Goal: Task Accomplishment & Management: Manage account settings

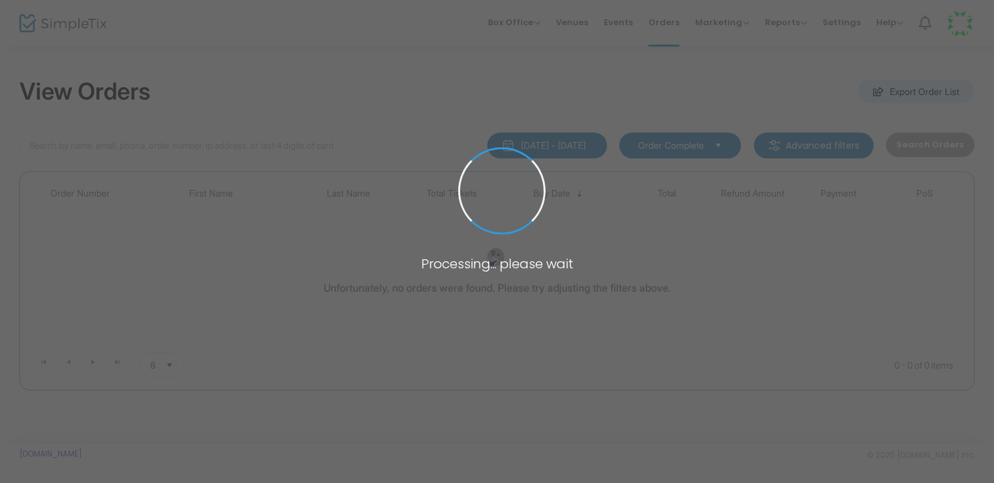
type input "[PERSON_NAME]"
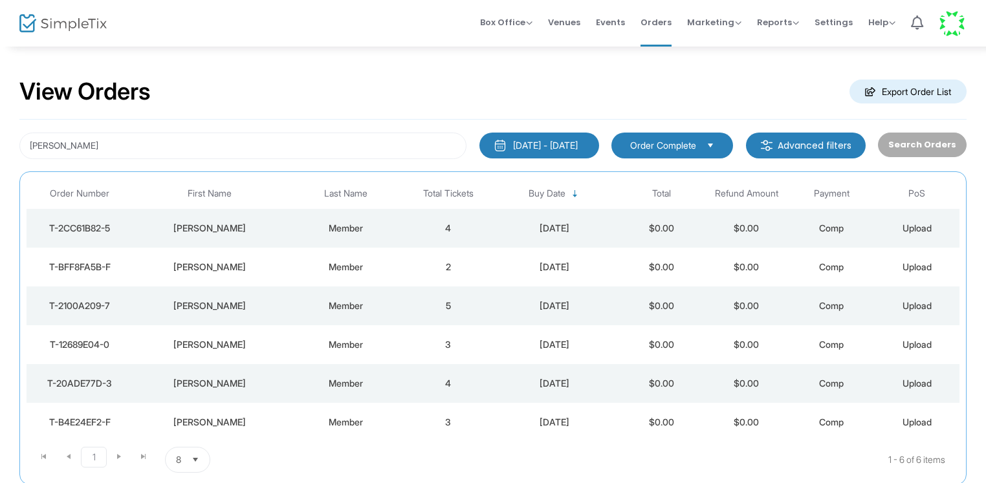
click at [403, 230] on td "Member" at bounding box center [346, 228] width 119 height 39
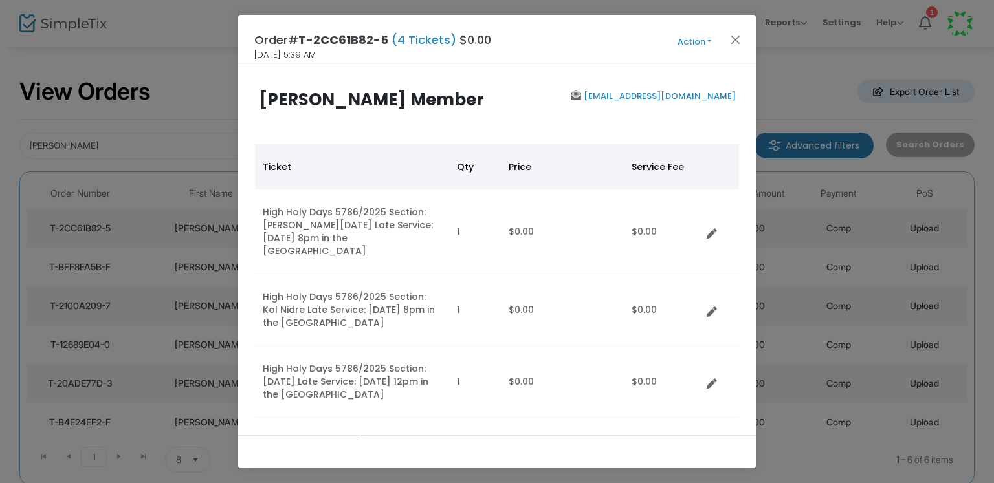
click at [694, 35] on button "Action" at bounding box center [695, 42] width 78 height 14
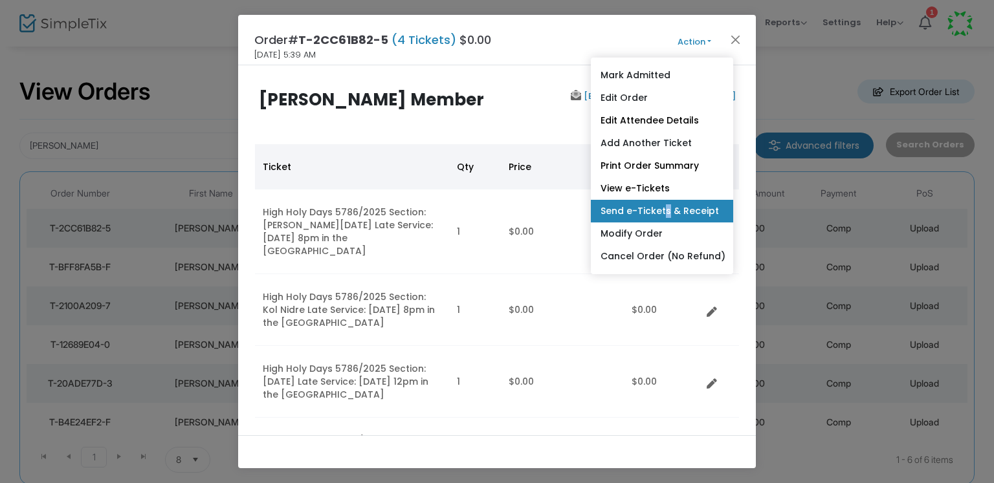
click at [662, 206] on link "Send e-Tickets & Receipt" at bounding box center [662, 211] width 142 height 23
type input "[EMAIL_ADDRESS][DOMAIN_NAME]"
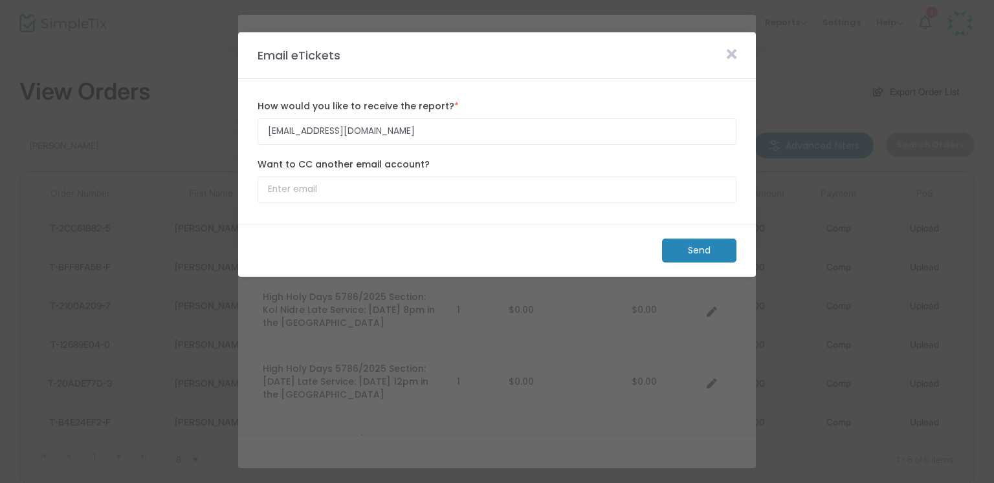
click at [685, 256] on m-button "Send" at bounding box center [699, 251] width 74 height 24
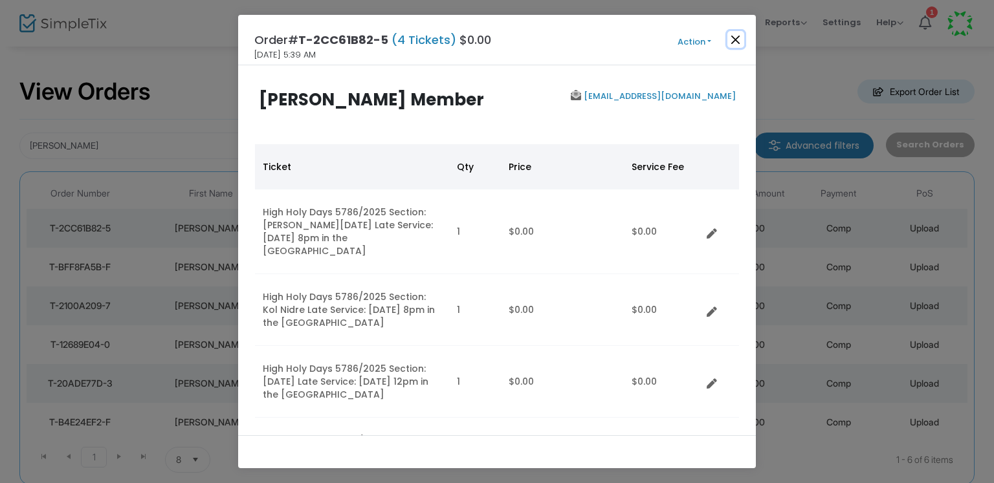
click at [735, 40] on button "Close" at bounding box center [735, 39] width 17 height 17
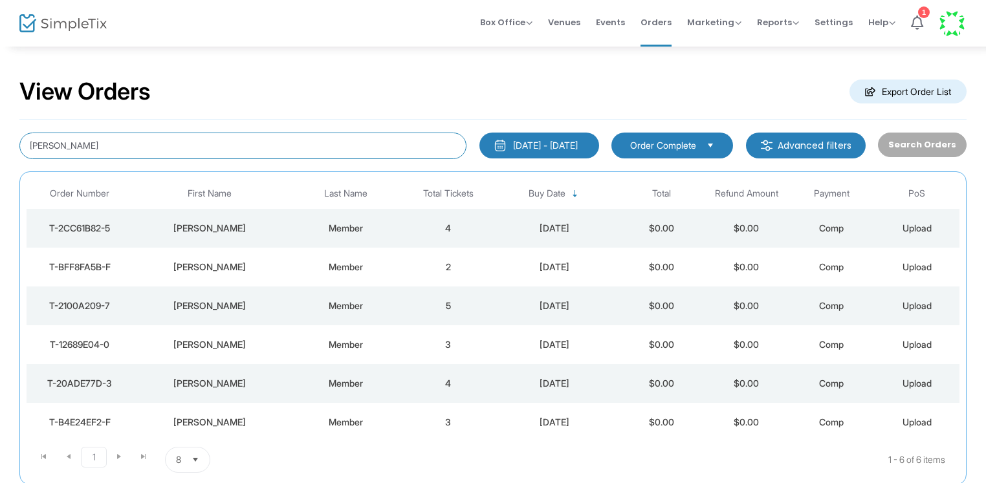
click at [64, 143] on input "[PERSON_NAME]" at bounding box center [242, 146] width 447 height 27
type input "[PERSON_NAME]"
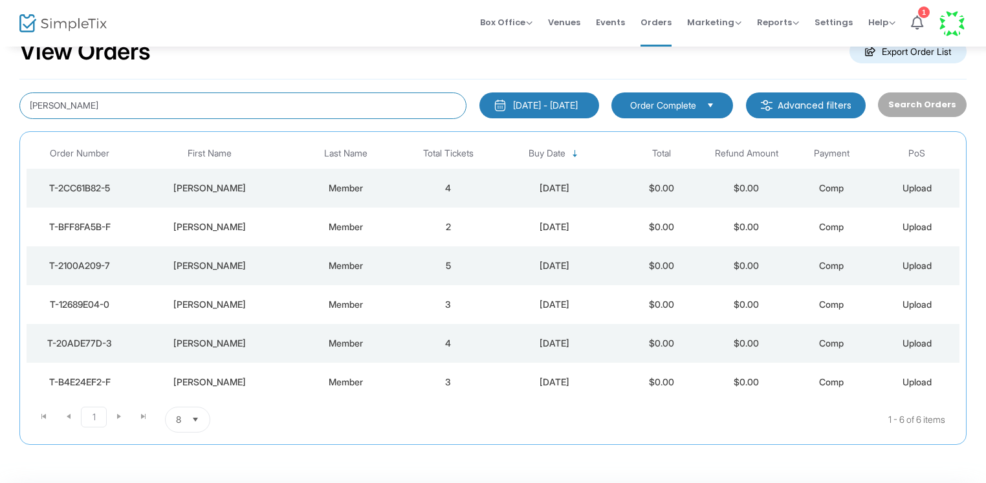
scroll to position [85, 0]
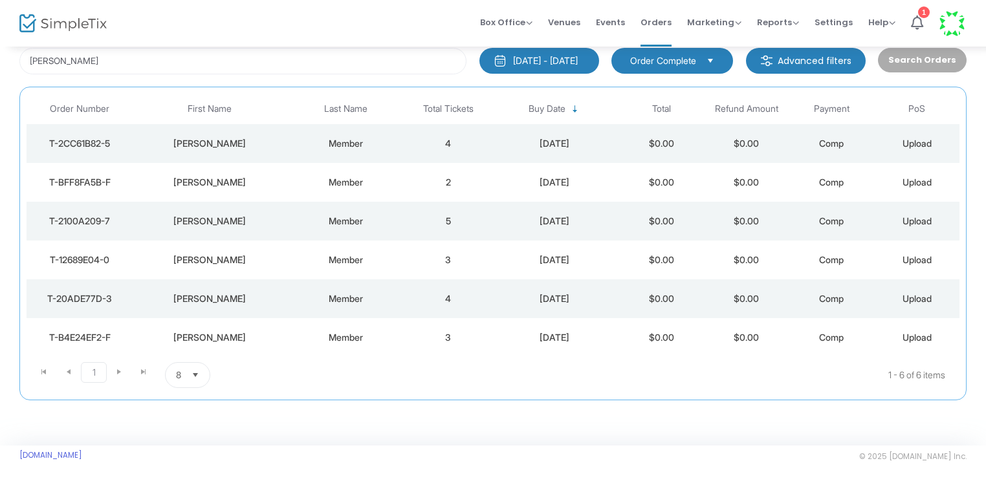
click at [410, 302] on td "4" at bounding box center [448, 299] width 85 height 39
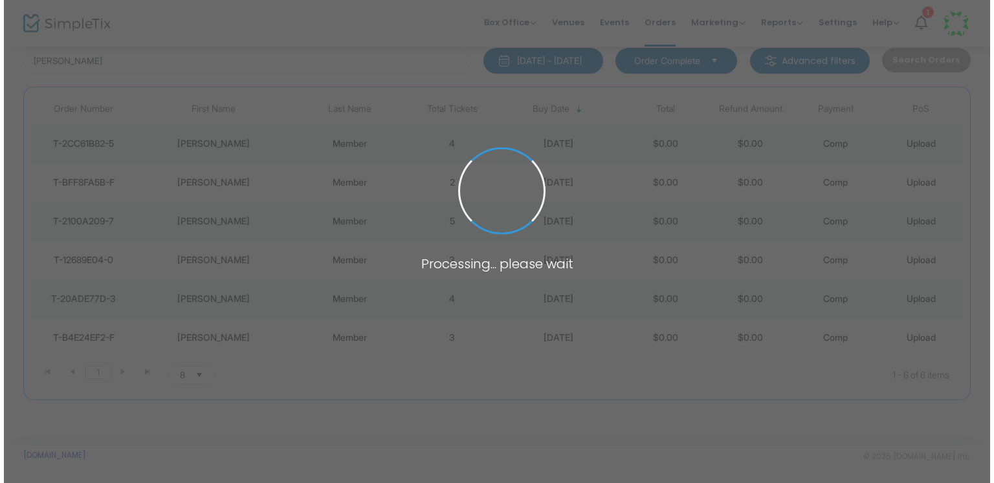
scroll to position [0, 0]
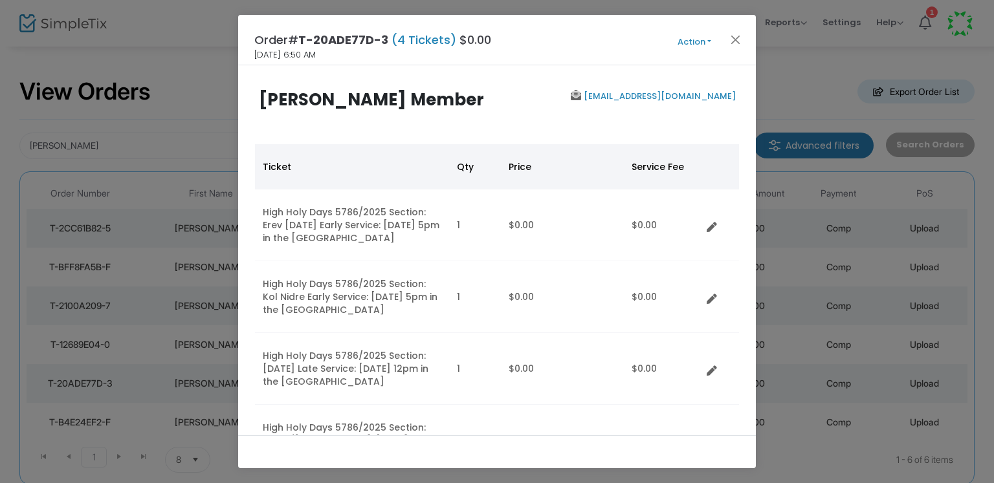
click at [725, 38] on button "Action" at bounding box center [695, 42] width 78 height 14
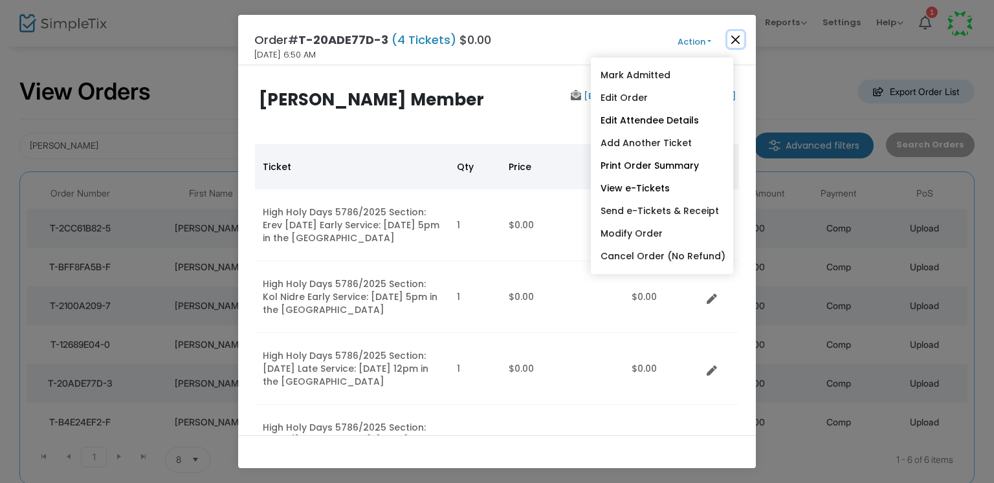
click at [736, 34] on button "Close" at bounding box center [735, 39] width 17 height 17
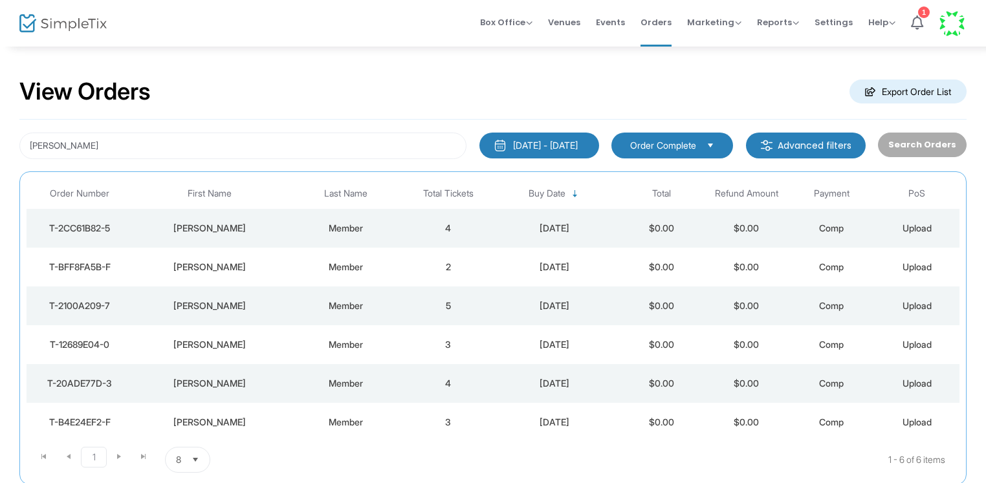
click at [404, 408] on td "Member" at bounding box center [346, 422] width 119 height 39
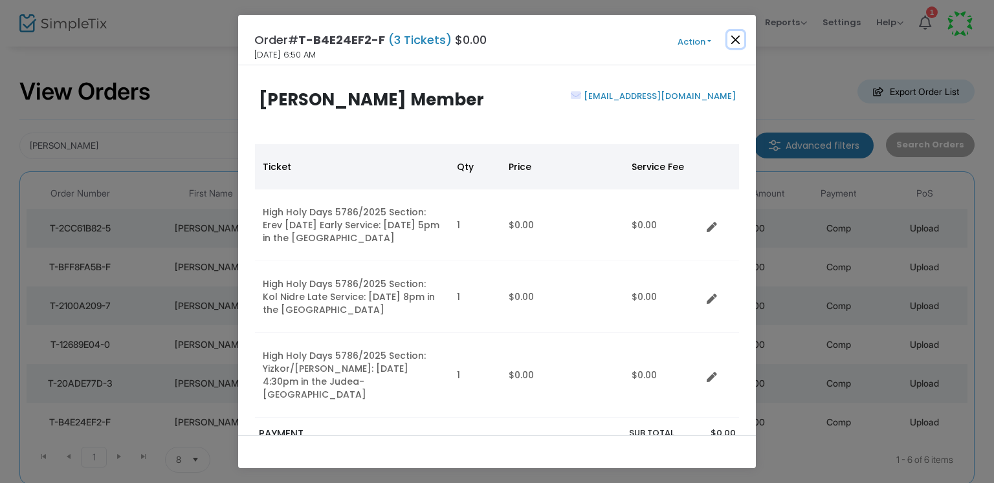
click at [740, 44] on button "Close" at bounding box center [735, 39] width 17 height 17
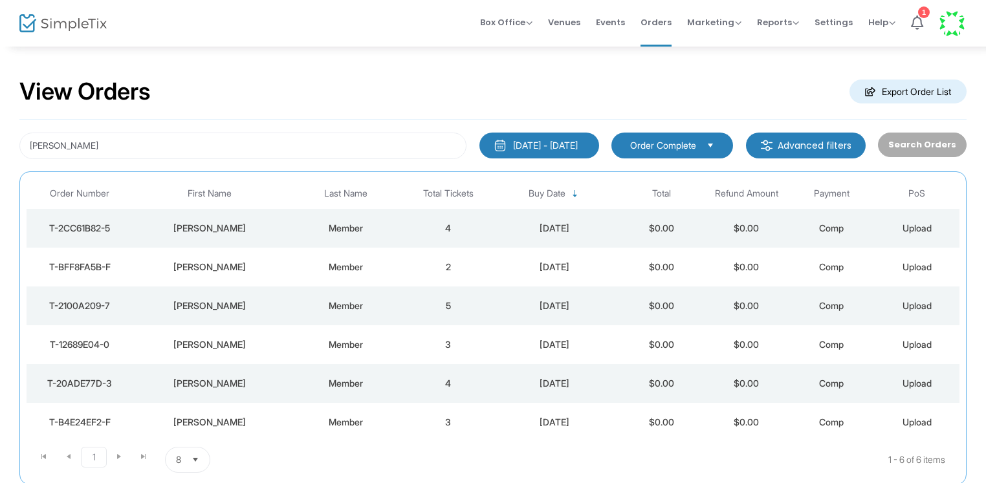
click at [371, 223] on div "Member" at bounding box center [346, 228] width 113 height 13
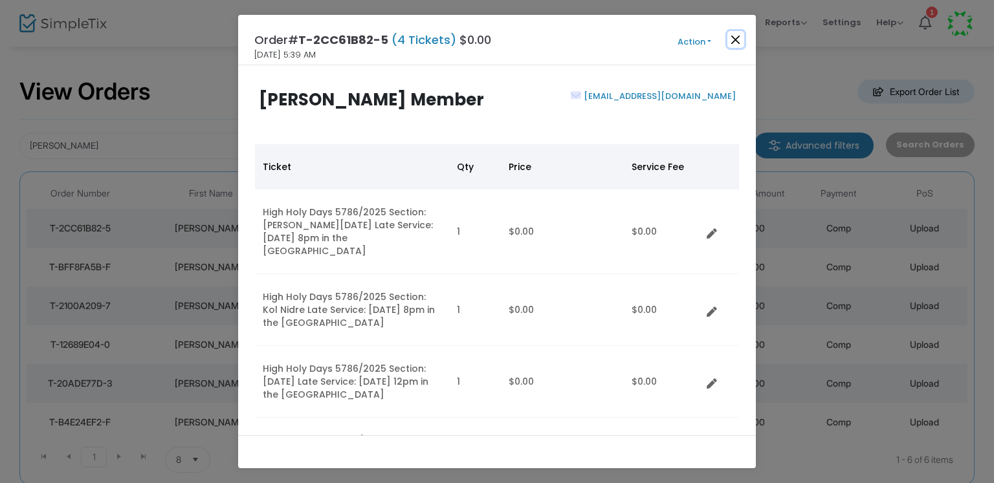
click at [736, 43] on button "Close" at bounding box center [735, 39] width 17 height 17
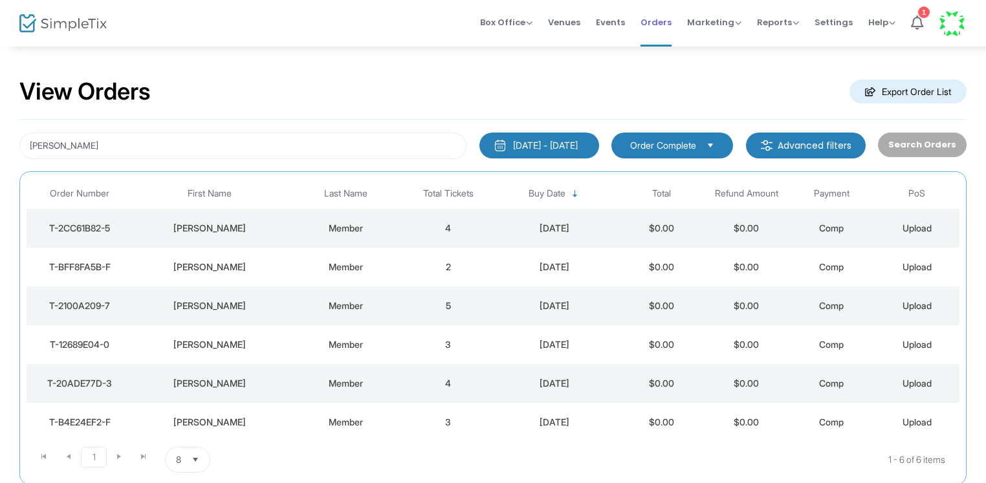
click at [649, 20] on span "Orders" at bounding box center [656, 22] width 31 height 33
click at [491, 39] on span "Box Office Sell Tickets Bookings Sell Season Pass" at bounding box center [506, 22] width 52 height 33
click at [502, 20] on span "Box Office" at bounding box center [506, 22] width 52 height 12
click at [497, 41] on li "Sell Tickets" at bounding box center [526, 43] width 93 height 25
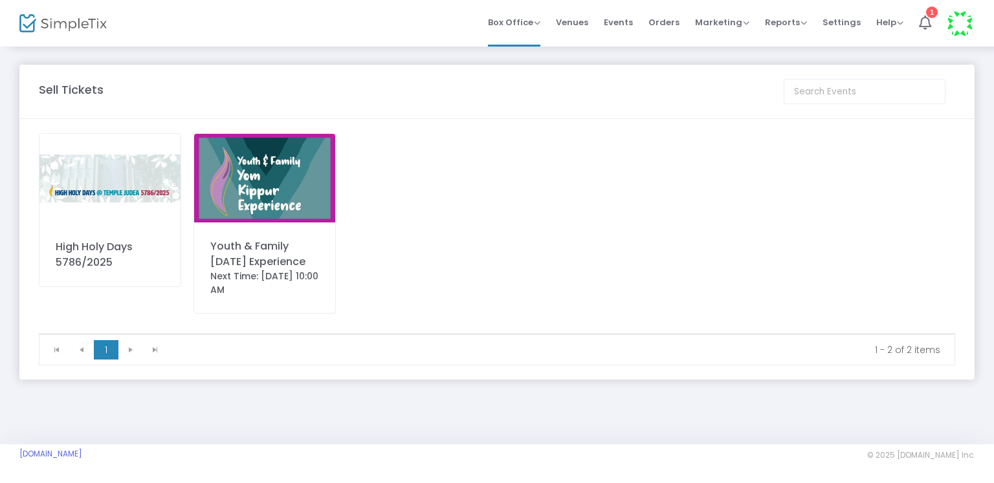
click at [144, 159] on img at bounding box center [109, 178] width 141 height 89
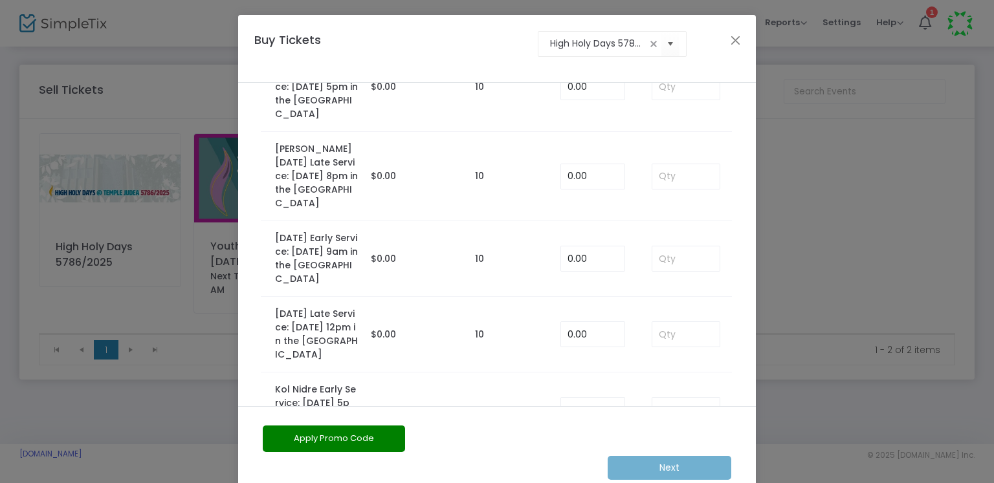
scroll to position [105, 0]
click at [670, 178] on input at bounding box center [685, 176] width 67 height 25
type input "1"
click at [664, 208] on td "1" at bounding box center [685, 175] width 93 height 89
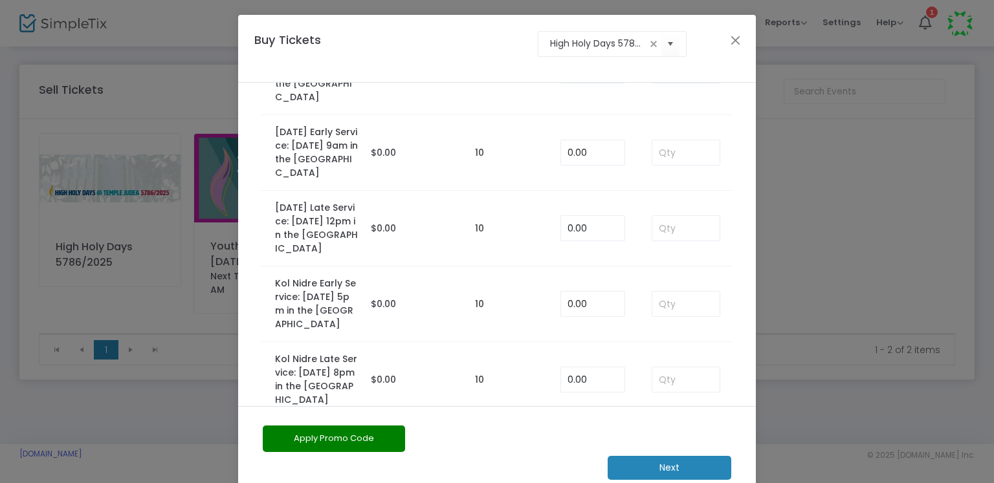
scroll to position [261, 0]
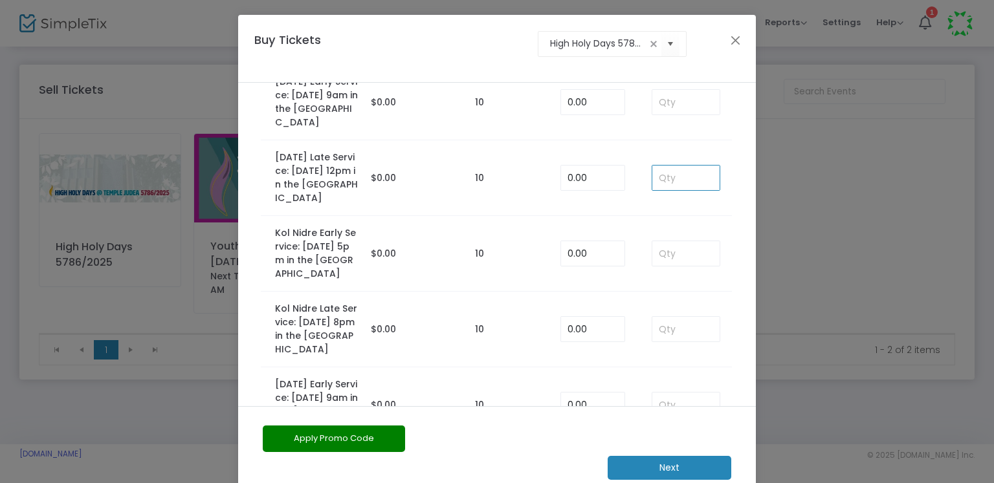
click at [657, 186] on input at bounding box center [685, 178] width 67 height 25
type input "1"
click at [660, 216] on td "1" at bounding box center [685, 178] width 93 height 76
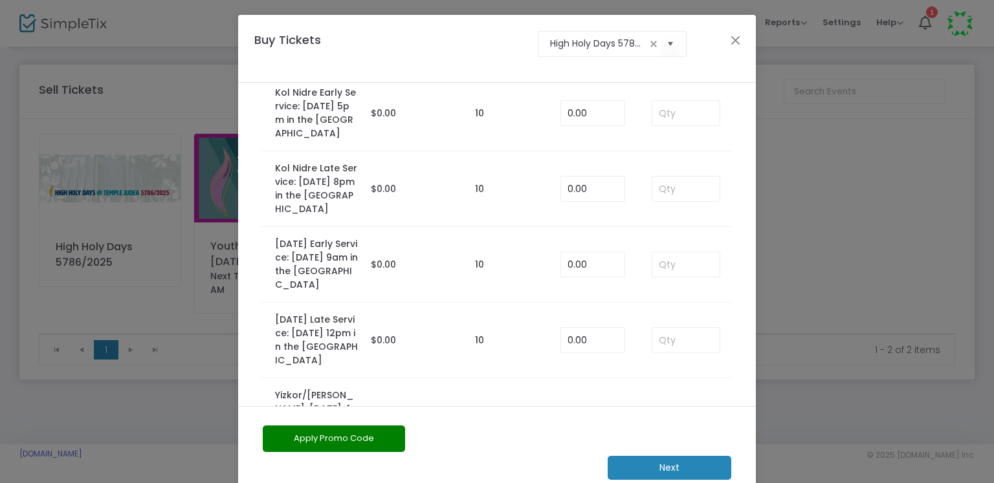
scroll to position [433, 0]
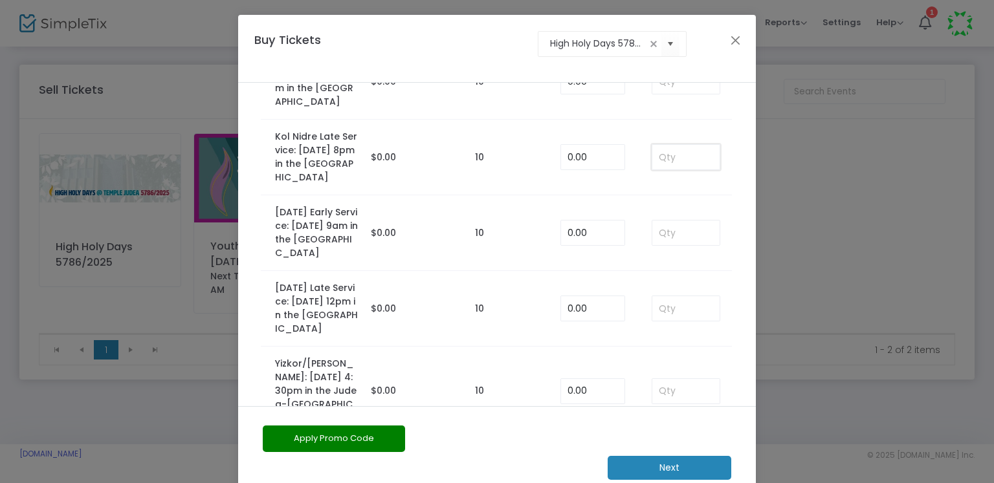
click at [661, 170] on input at bounding box center [685, 157] width 67 height 25
type input "1"
click at [656, 195] on td "1" at bounding box center [685, 158] width 93 height 76
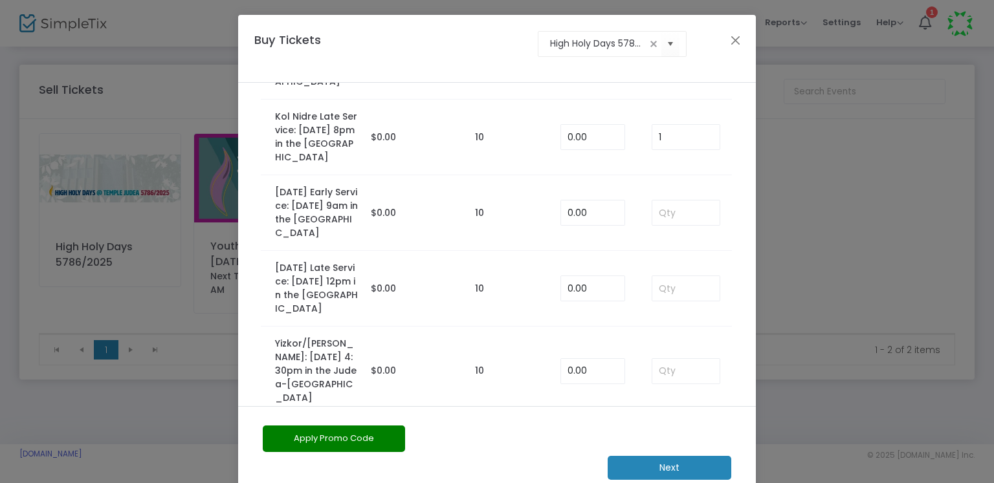
scroll to position [478, 0]
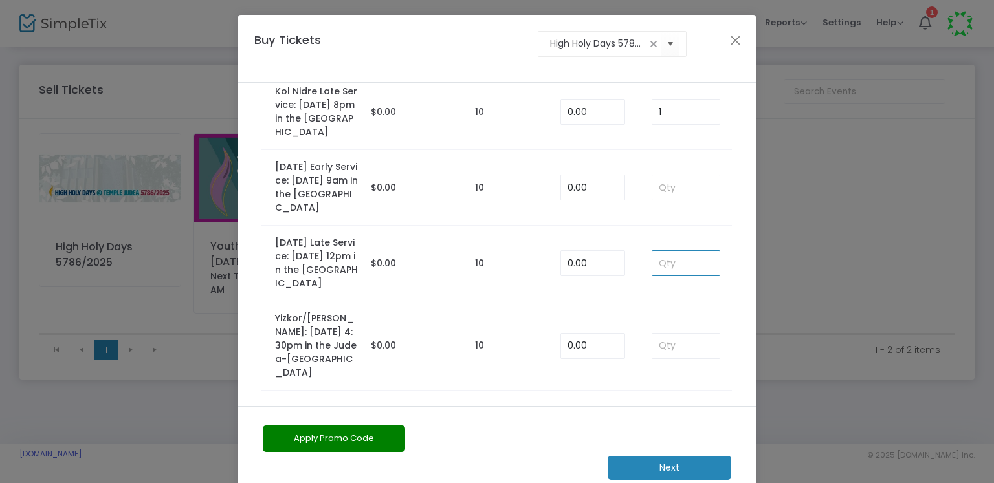
click at [661, 276] on input at bounding box center [685, 263] width 67 height 25
type input "1"
click at [645, 315] on td at bounding box center [685, 346] width 93 height 89
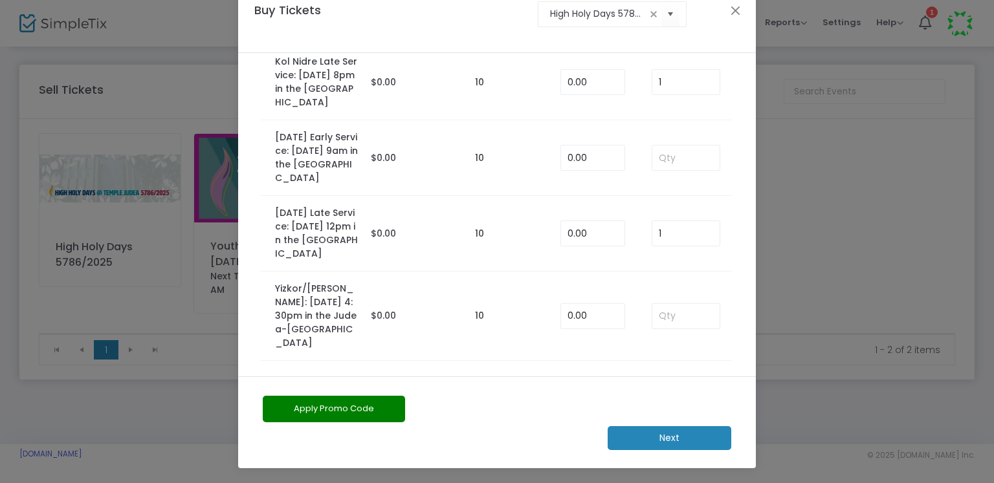
click at [641, 436] on m-button "Next" at bounding box center [670, 438] width 124 height 24
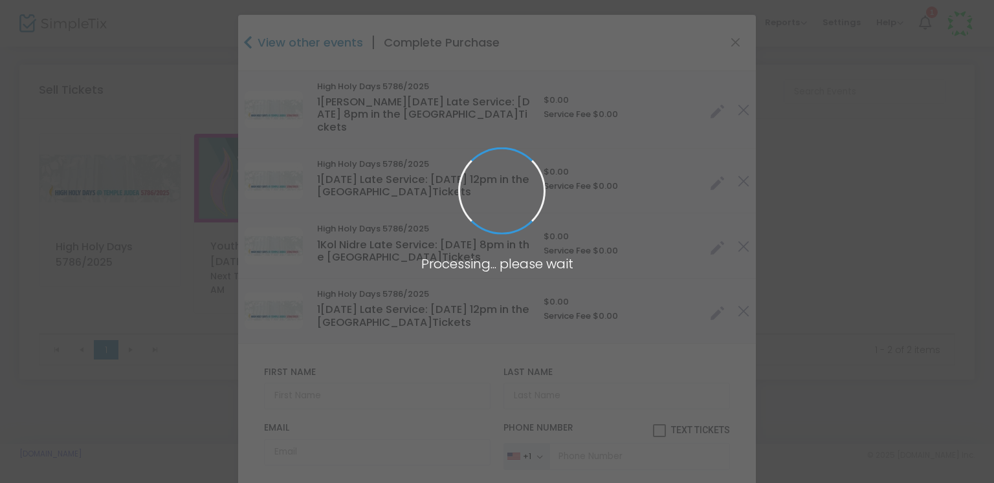
type input "[GEOGRAPHIC_DATA]"
type input "[US_STATE]"
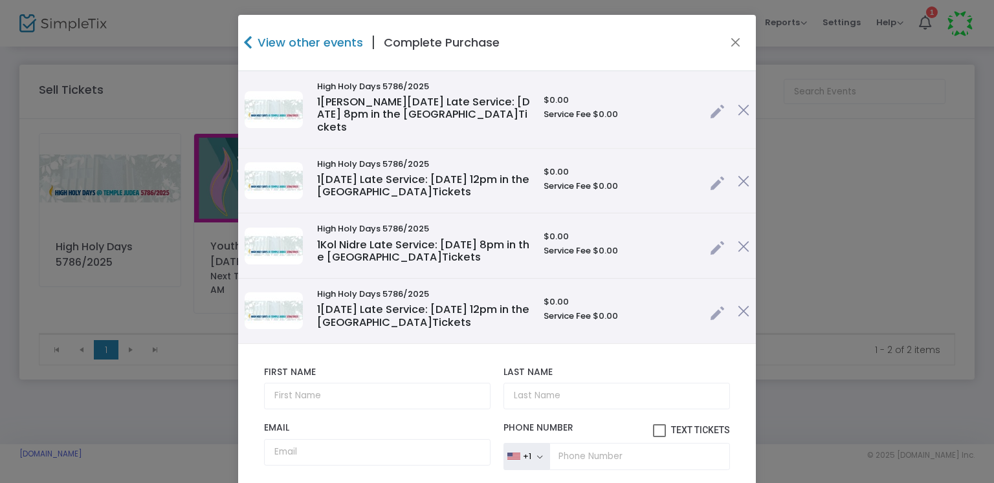
scroll to position [205, 0]
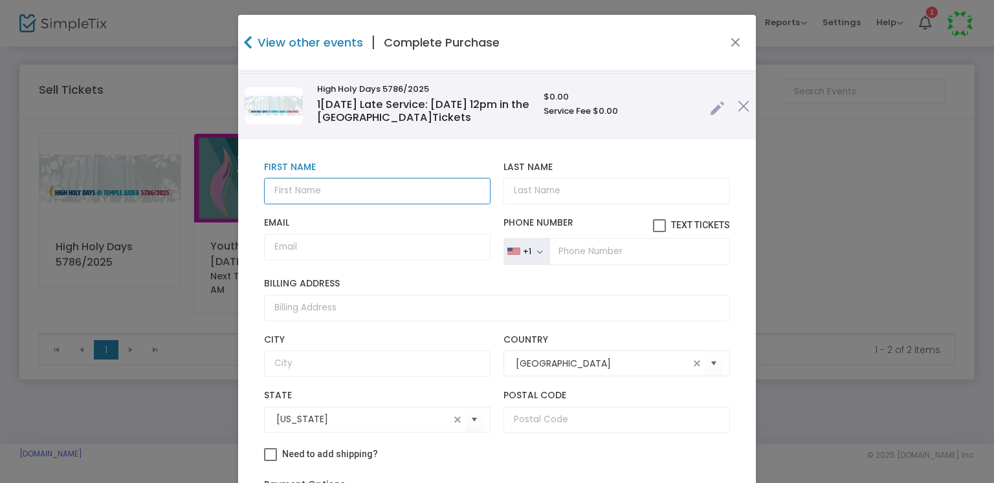
click at [362, 193] on input "text" at bounding box center [377, 191] width 226 height 27
type input "[PERSON_NAME]"
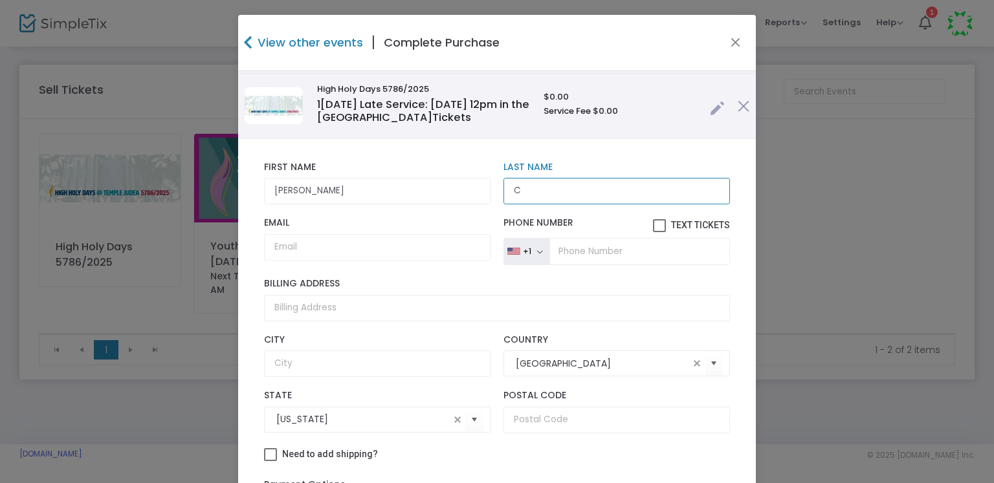
type input "C"
click at [321, 192] on input "[PERSON_NAME]" at bounding box center [377, 191] width 226 height 27
type input "[PERSON_NAME]"
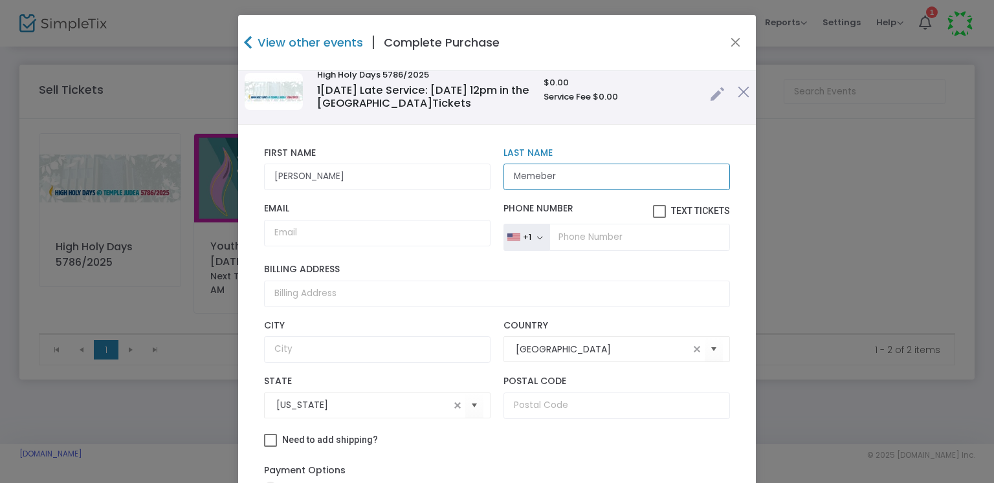
type input "Memeber"
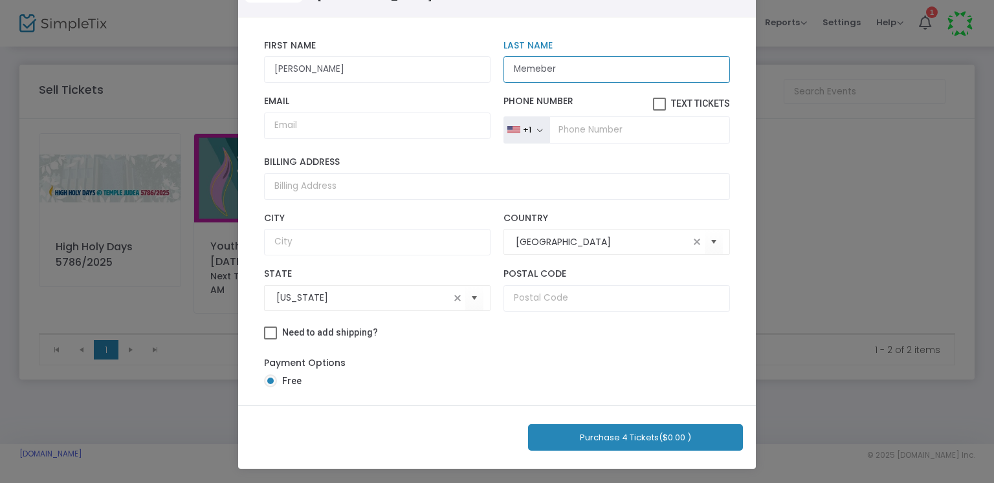
scroll to position [203, 0]
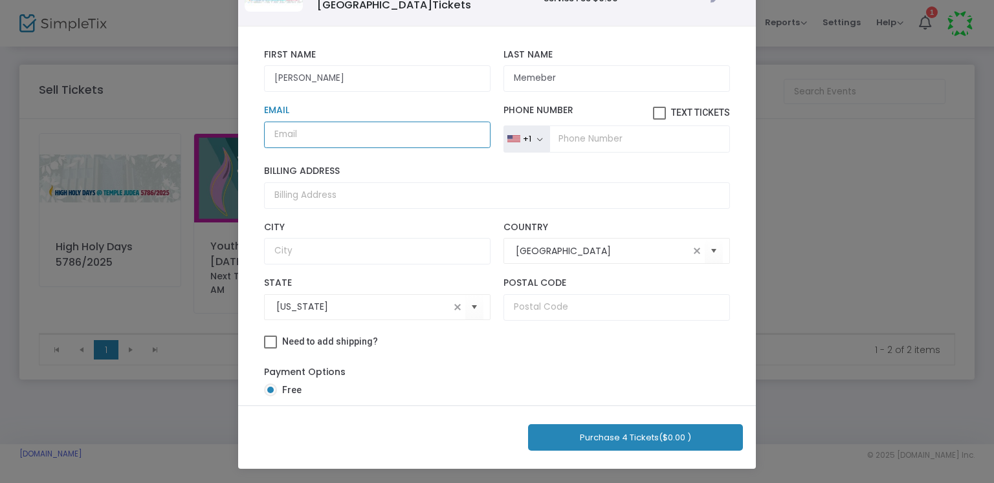
click at [379, 132] on input "Email" at bounding box center [377, 135] width 226 height 27
paste input "[PERSON_NAME][EMAIL_ADDRESS][PERSON_NAME][PERSON_NAME][DOMAIN_NAME]"
type input "[PERSON_NAME][EMAIL_ADDRESS][PERSON_NAME][PERSON_NAME][DOMAIN_NAME]"
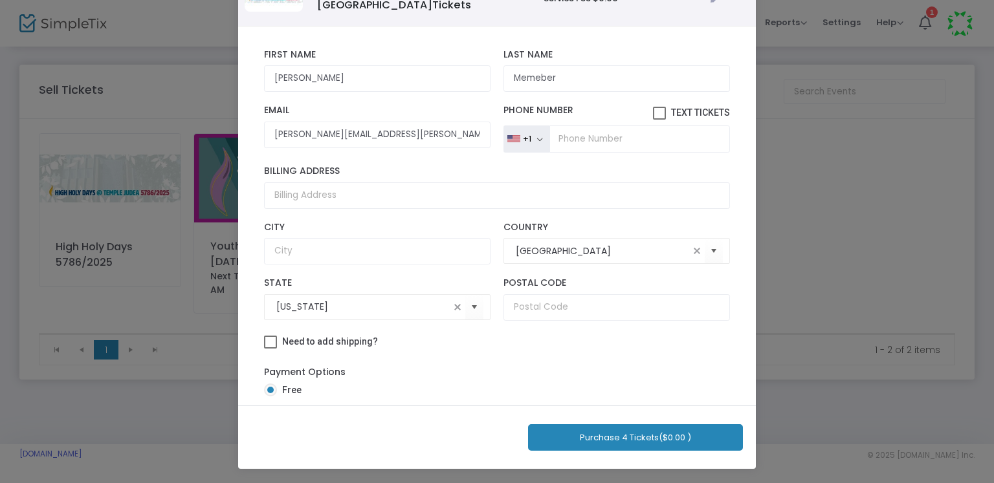
click at [606, 440] on button "Purchase 4 Tickets ($0.00 )" at bounding box center [635, 438] width 215 height 27
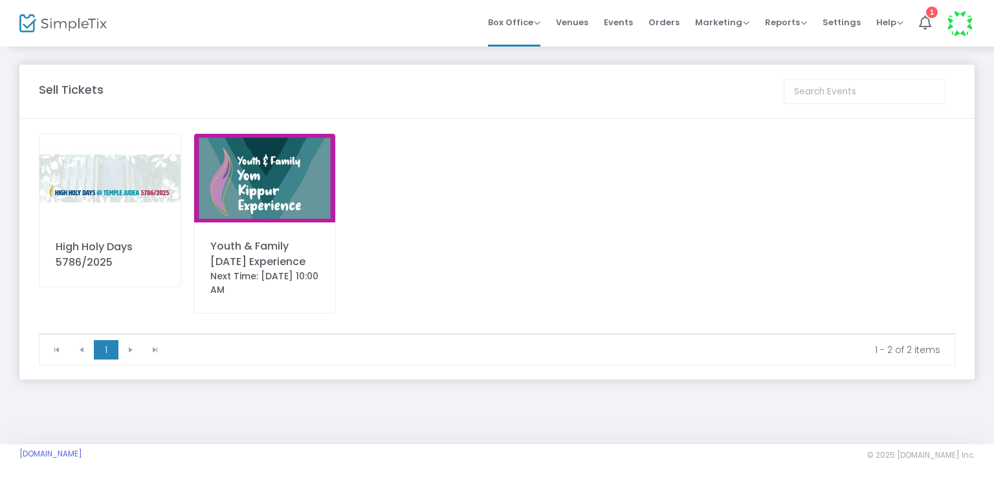
click at [604, 56] on div "Sell Tickets High Holy Days 5786/2025 Youth & Family [DATE] Experience Next Tim…" at bounding box center [497, 222] width 994 height 354
click at [672, 27] on span "Orders" at bounding box center [663, 22] width 31 height 33
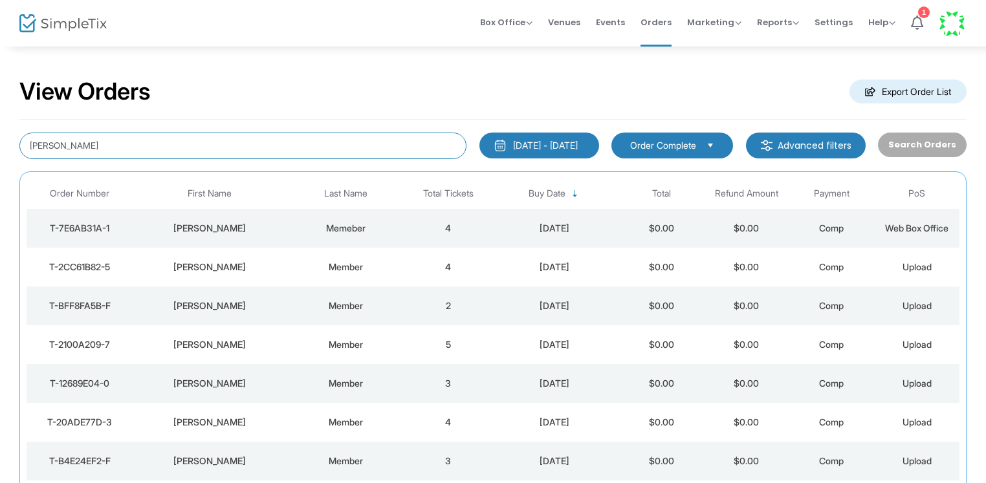
click at [142, 139] on input "[PERSON_NAME]" at bounding box center [242, 146] width 447 height 27
type input "[PERSON_NAME]"
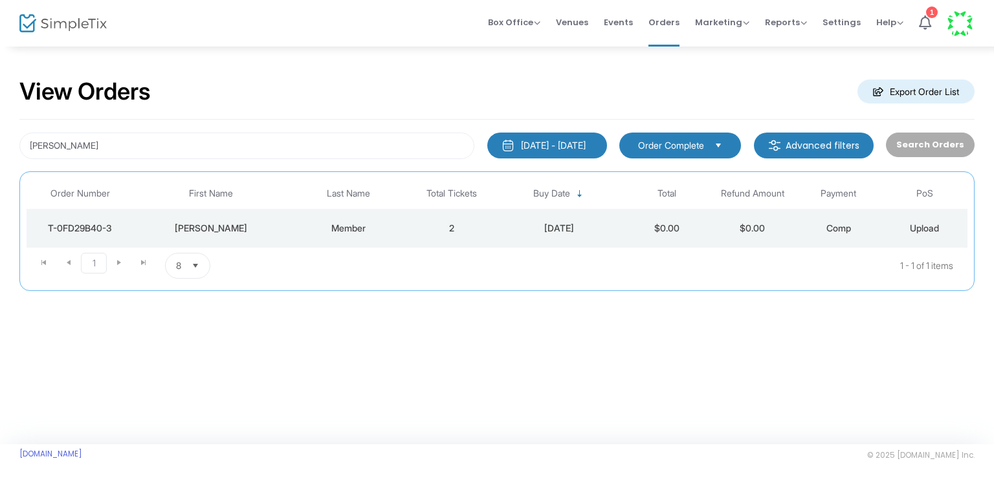
click at [337, 235] on td "Member" at bounding box center [349, 228] width 120 height 39
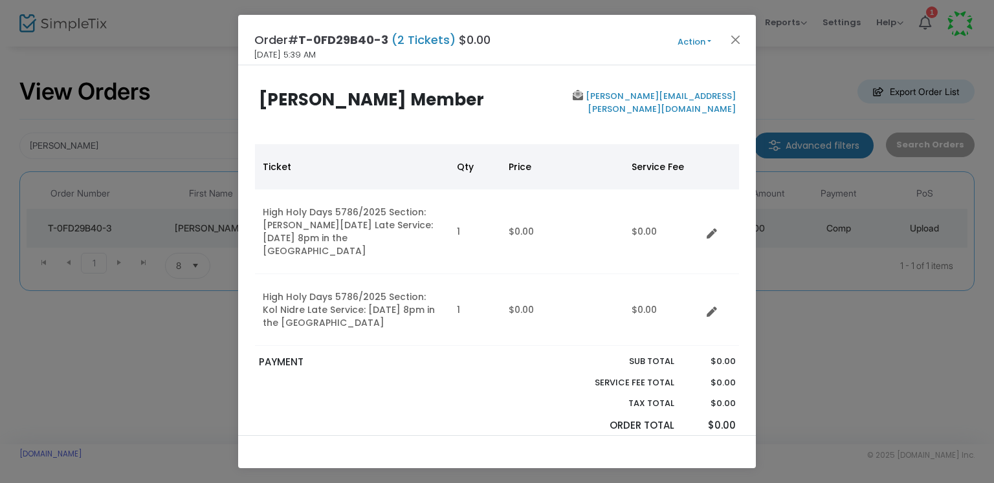
click at [688, 51] on div "Order# T-0FD29B40-3 (2 Tickets) $0.00 [DATE] 5:39 AM Action Mark Admitted Edit …" at bounding box center [497, 40] width 518 height 50
click at [689, 45] on button "Action" at bounding box center [695, 42] width 78 height 14
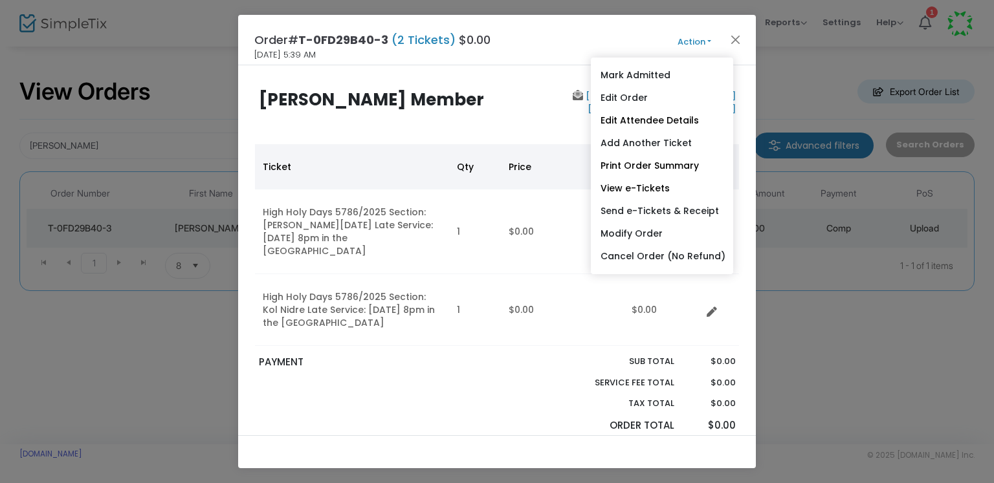
click at [540, 95] on div "[PERSON_NAME][EMAIL_ADDRESS][PERSON_NAME][DOMAIN_NAME]" at bounding box center [619, 115] width 245 height 50
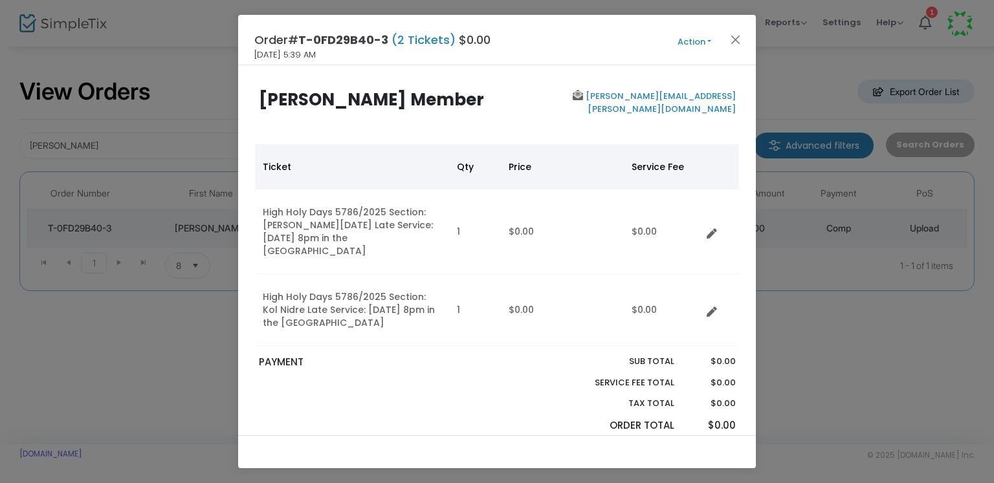
click at [703, 45] on button "Action" at bounding box center [695, 42] width 78 height 14
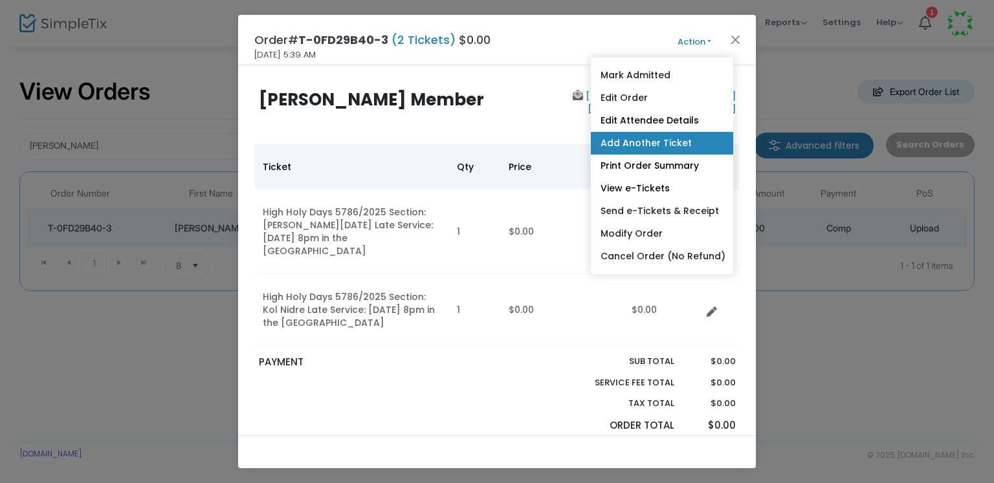
click at [661, 132] on link "Add Another Ticket" at bounding box center [662, 143] width 142 height 23
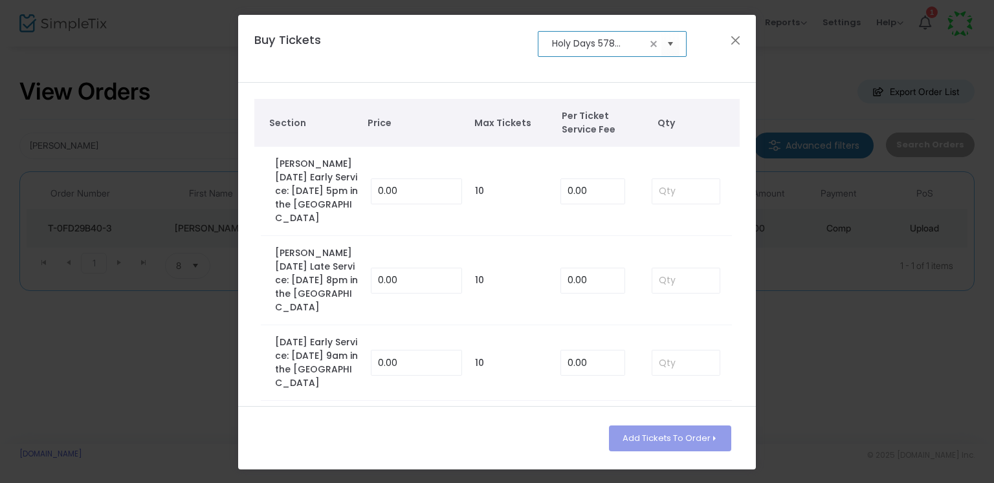
scroll to position [305, 0]
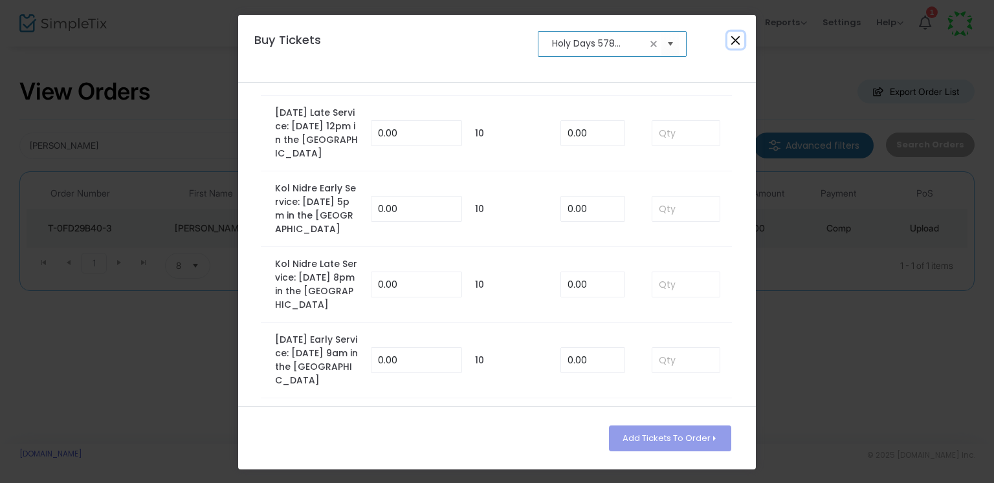
click at [739, 40] on button "Close" at bounding box center [735, 40] width 17 height 17
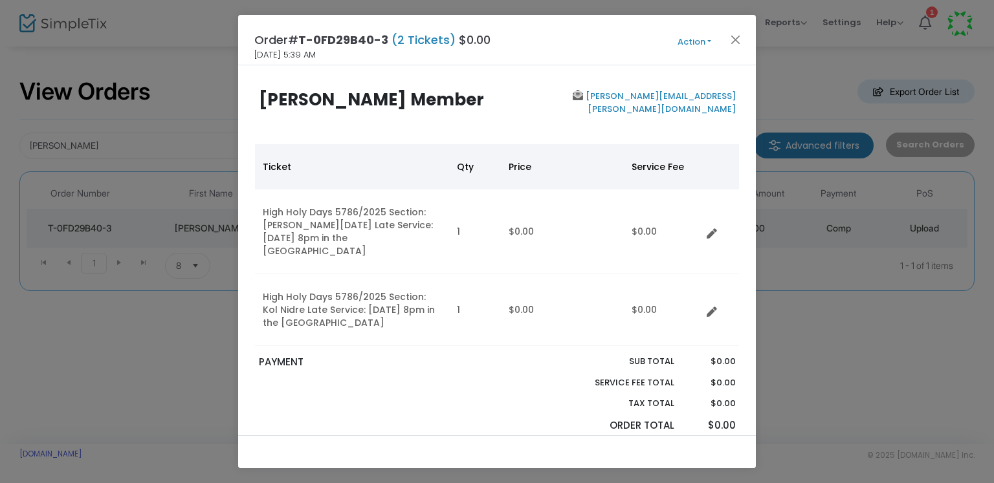
click at [692, 43] on button "Action" at bounding box center [695, 42] width 78 height 14
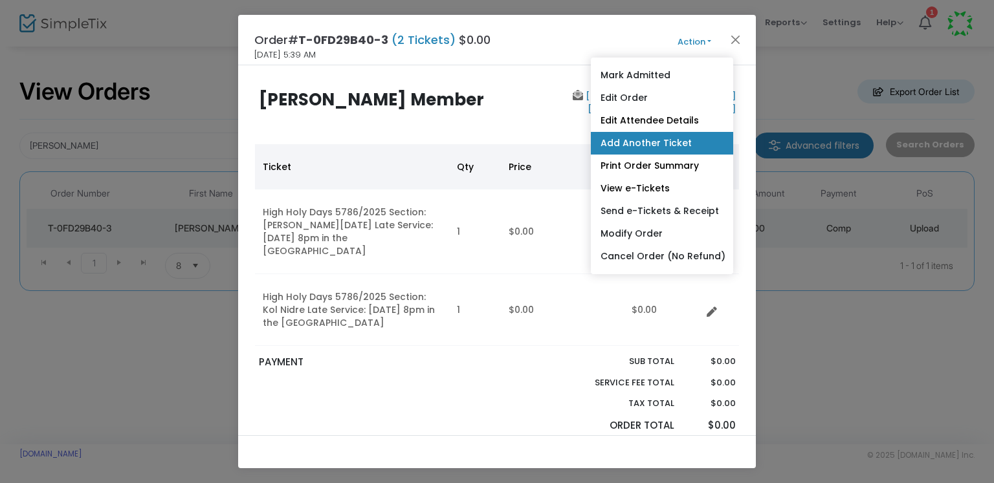
click at [661, 138] on link "Add Another Ticket" at bounding box center [662, 143] width 142 height 23
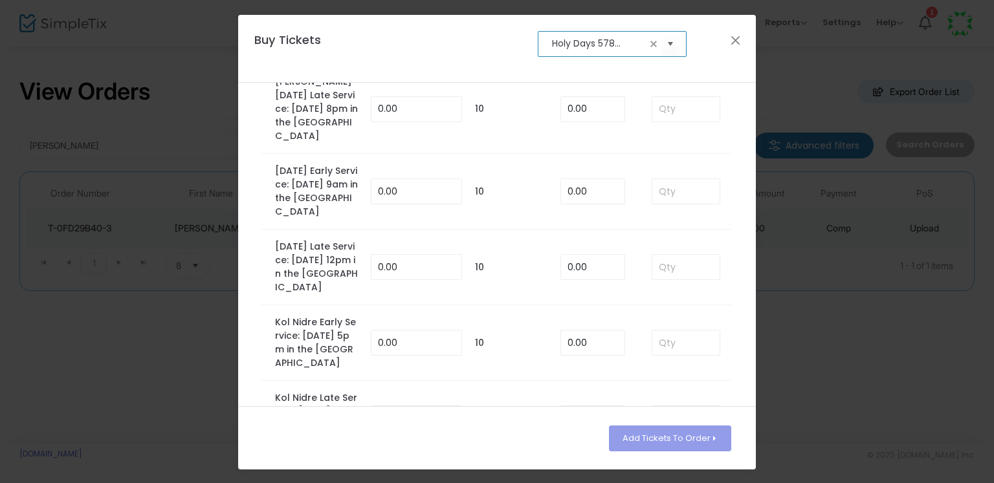
scroll to position [173, 0]
click at [659, 277] on input at bounding box center [685, 265] width 67 height 25
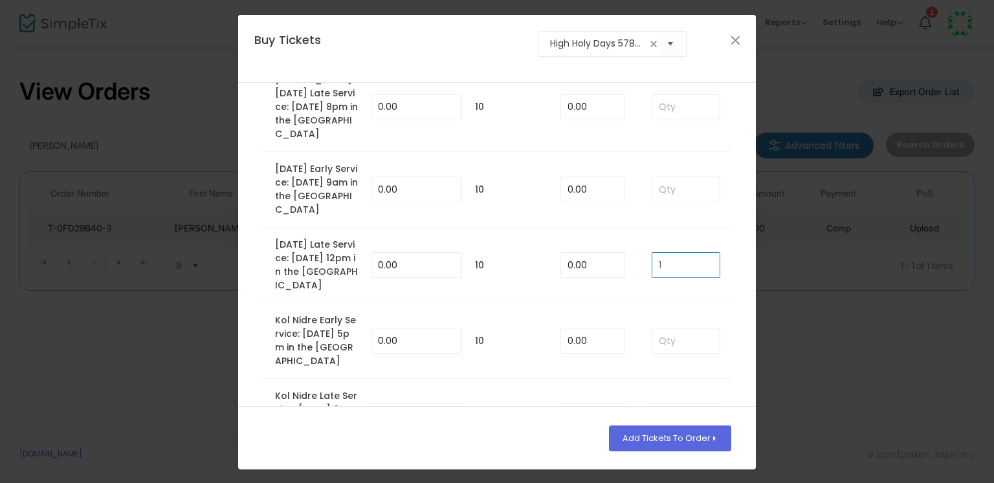
type input "1"
click at [626, 285] on td "0.00" at bounding box center [596, 266] width 85 height 76
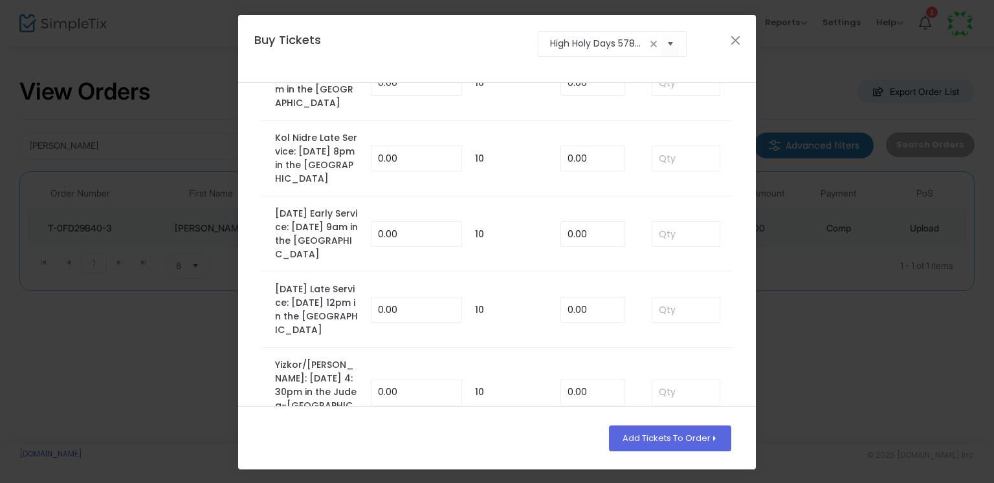
scroll to position [478, 0]
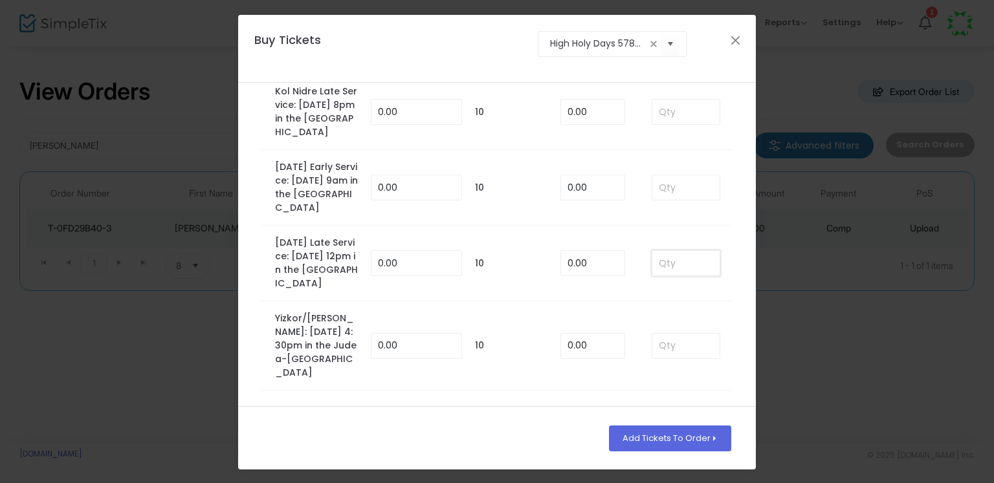
click at [667, 276] on input at bounding box center [685, 263] width 67 height 25
type input "1"
click at [627, 287] on td "0.00" at bounding box center [596, 264] width 85 height 76
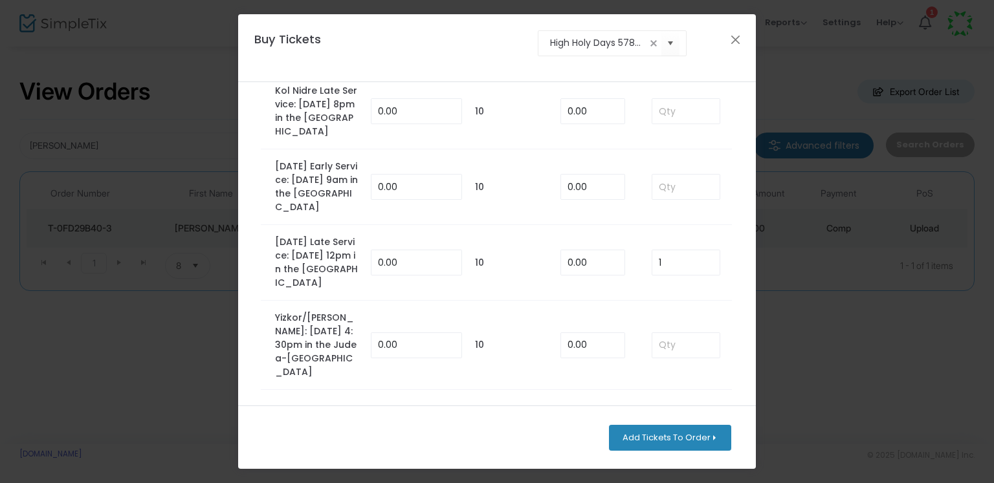
click at [694, 442] on button "Add Tickets To Order" at bounding box center [670, 438] width 122 height 26
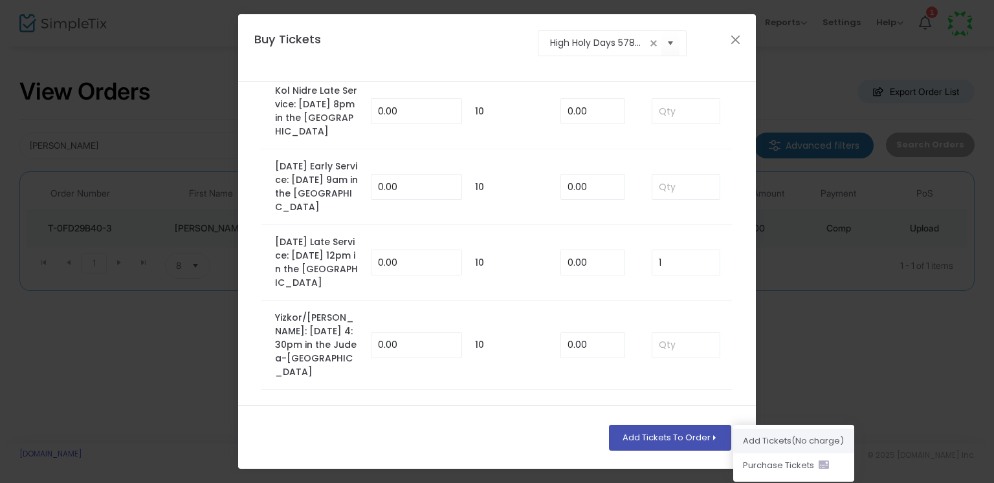
click at [766, 441] on li "Add Ticket s (No charge)" at bounding box center [793, 441] width 121 height 25
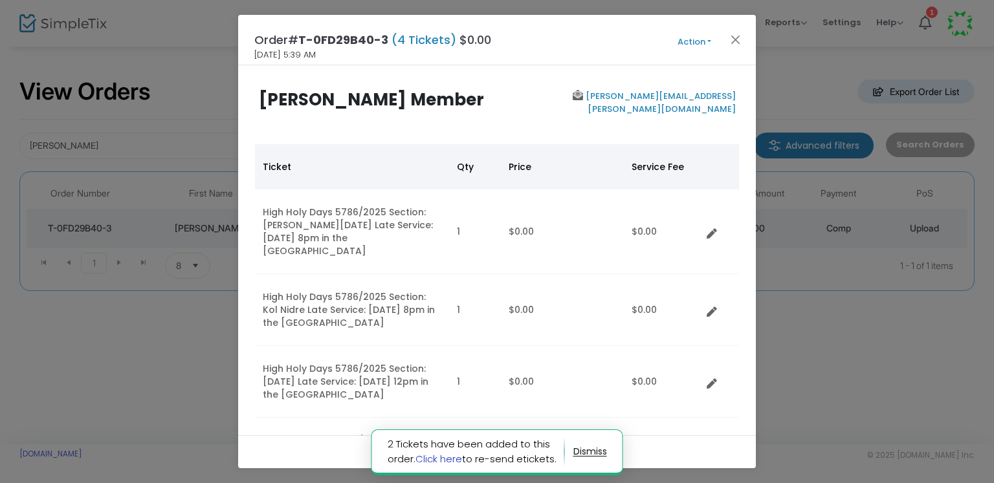
click at [455, 460] on link "Click here" at bounding box center [438, 459] width 47 height 14
click at [599, 458] on button "button" at bounding box center [590, 452] width 34 height 21
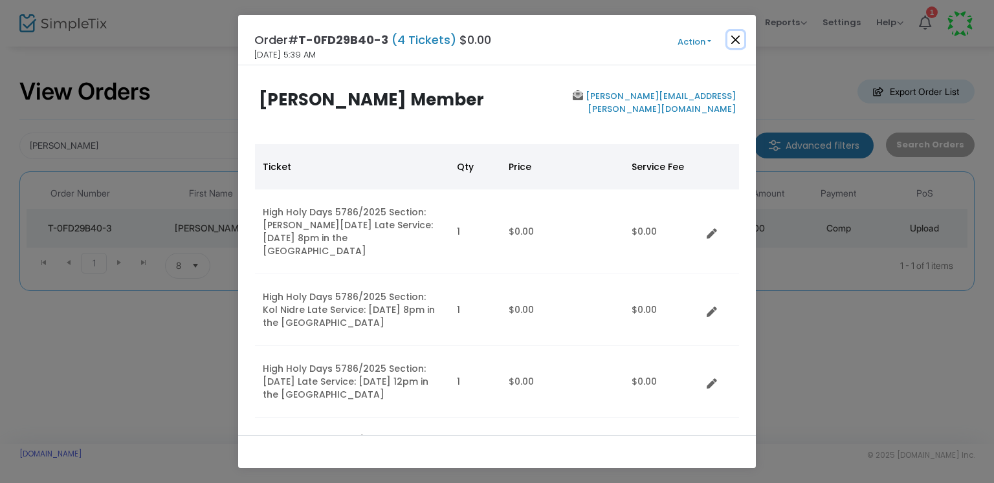
click at [739, 36] on button "Close" at bounding box center [735, 39] width 17 height 17
